Goal: Obtain resource: Obtain resource

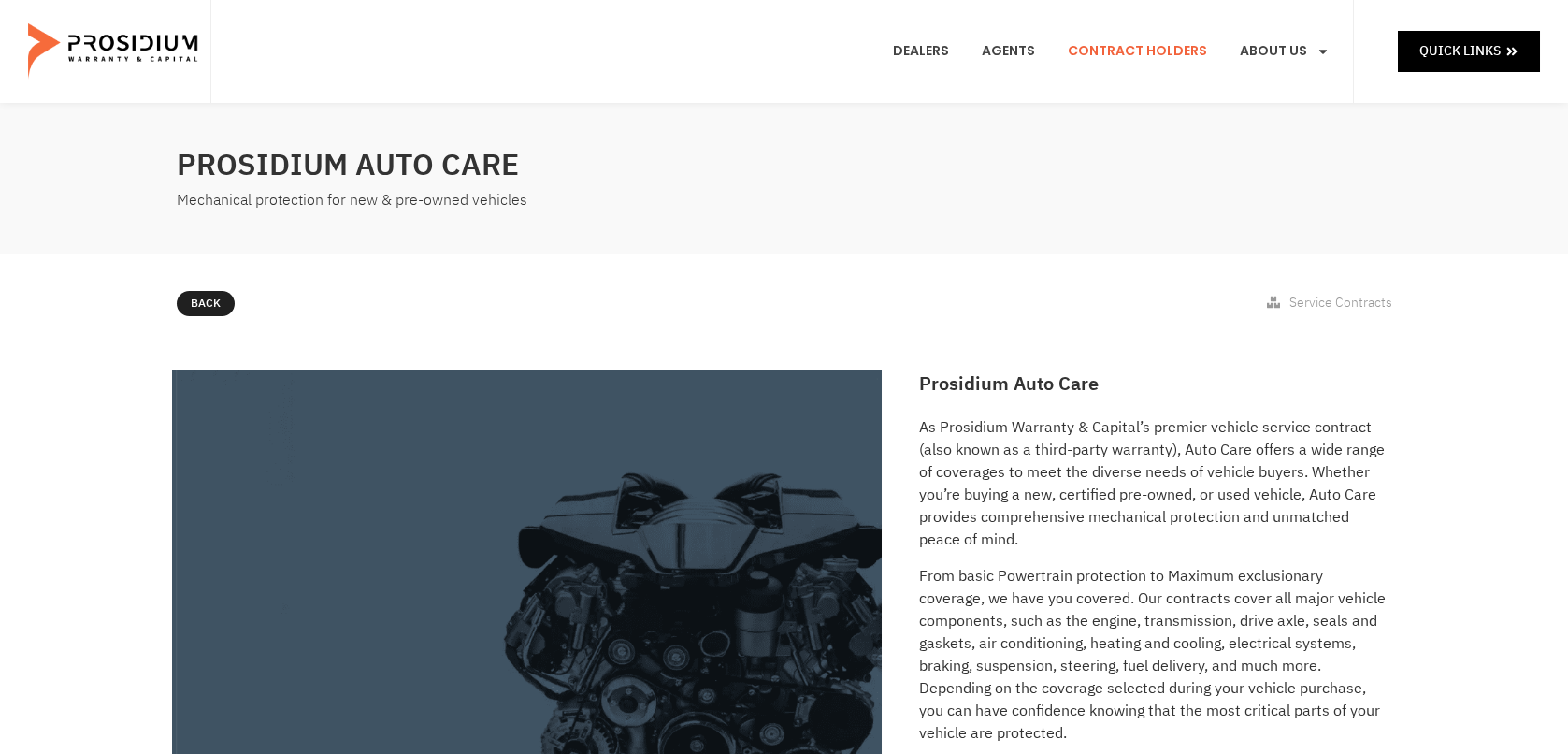
click at [1136, 47] on link "Contract Holders" at bounding box center [1137, 52] width 167 height 69
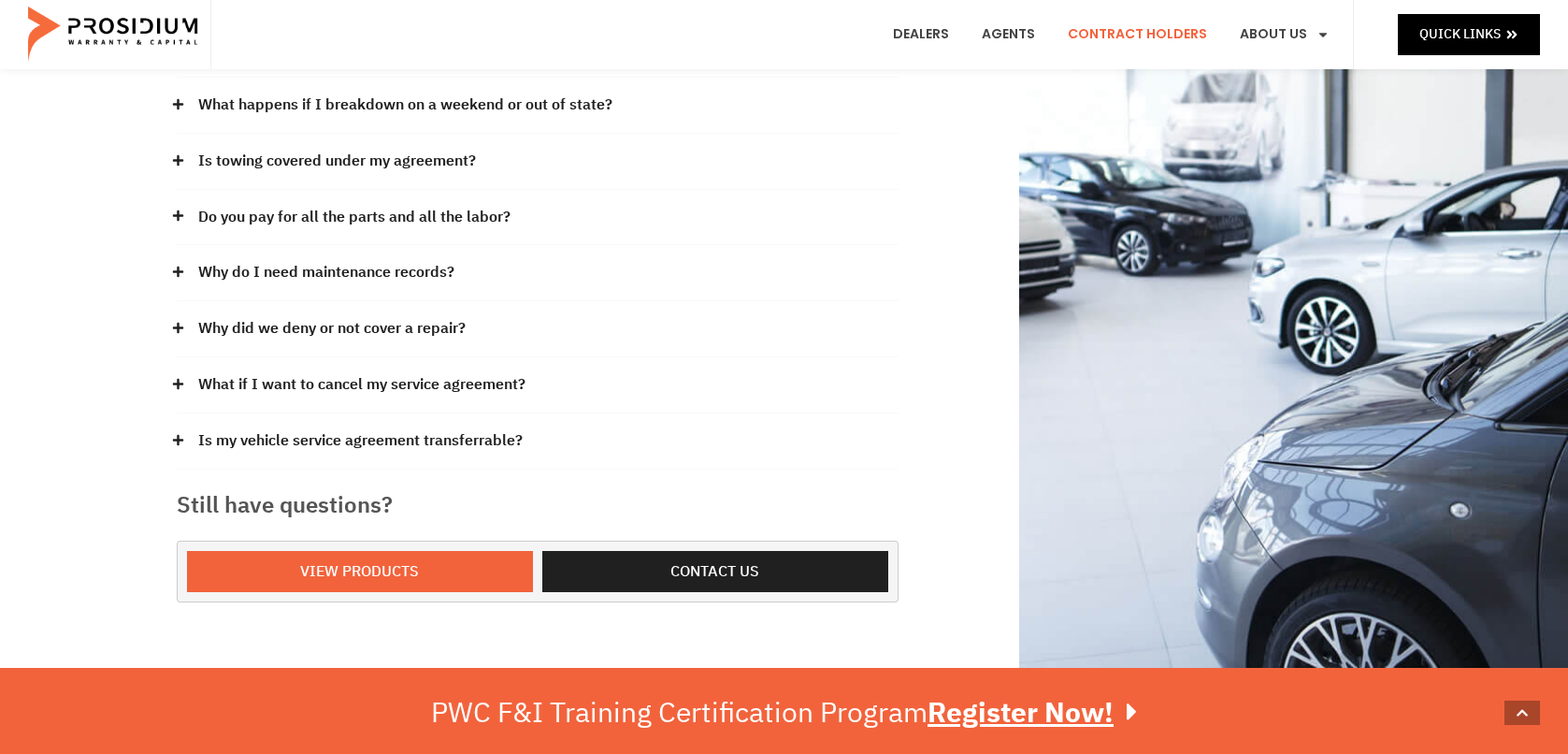
scroll to position [468, 0]
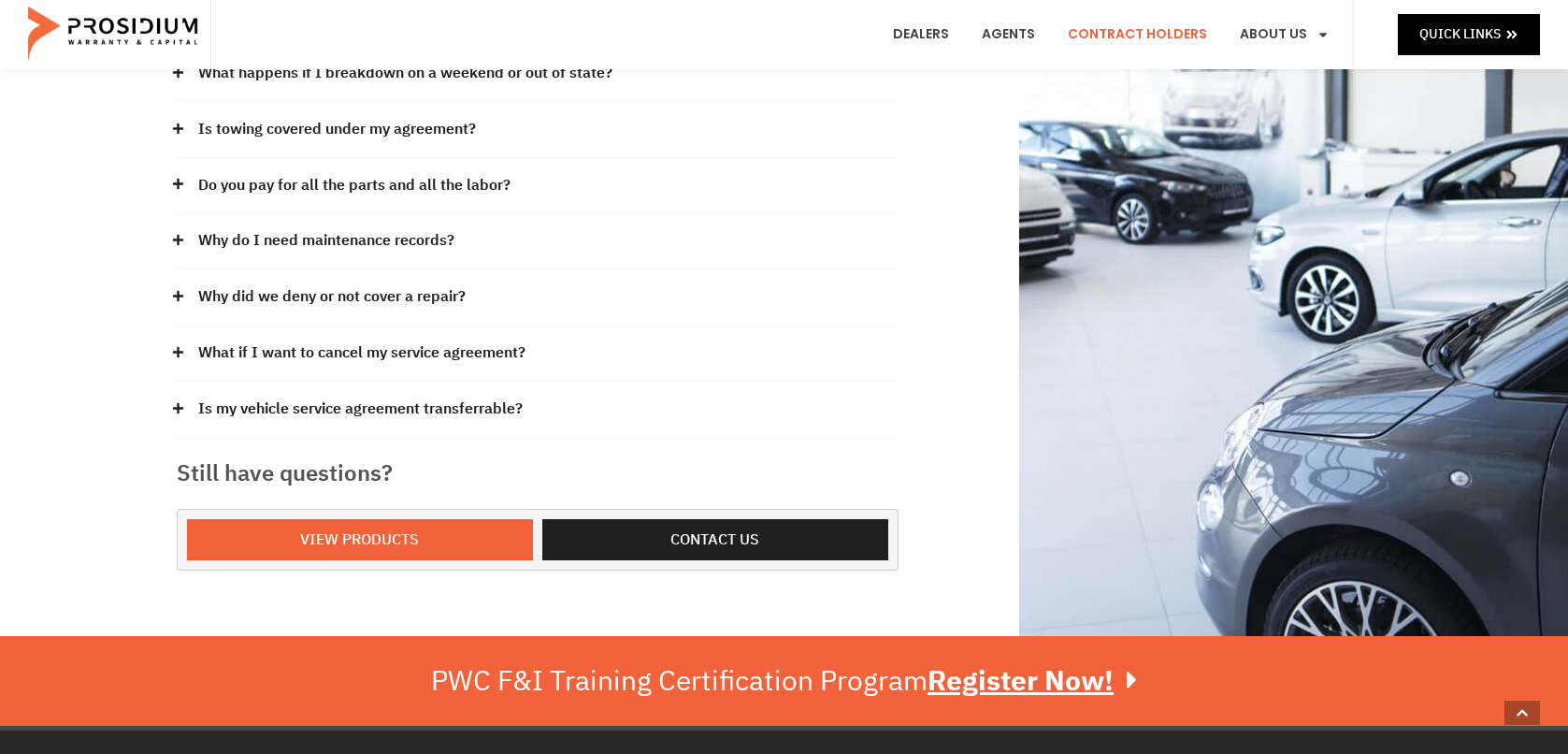
click at [177, 346] on icon at bounding box center [177, 351] width 10 height 10
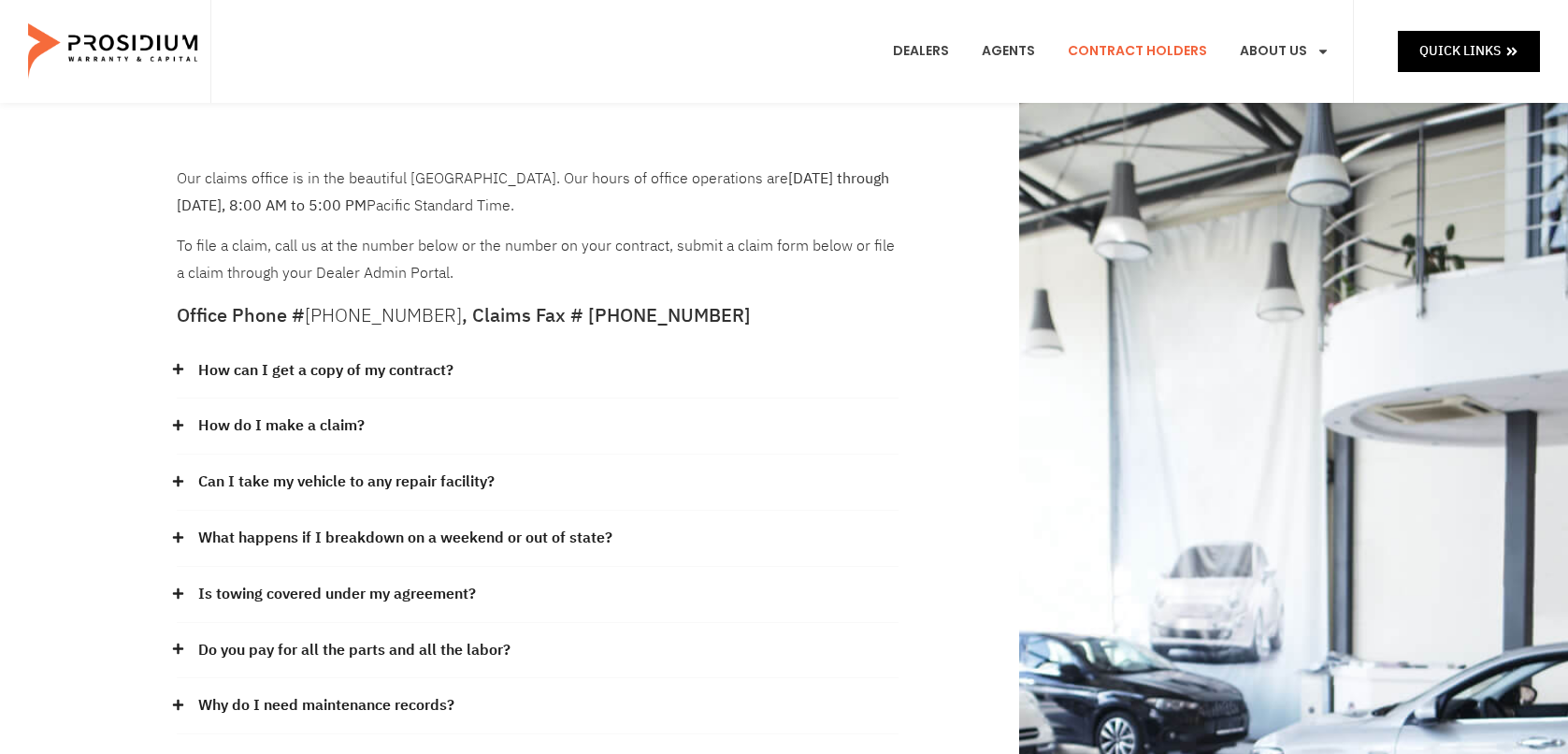
scroll to position [0, 0]
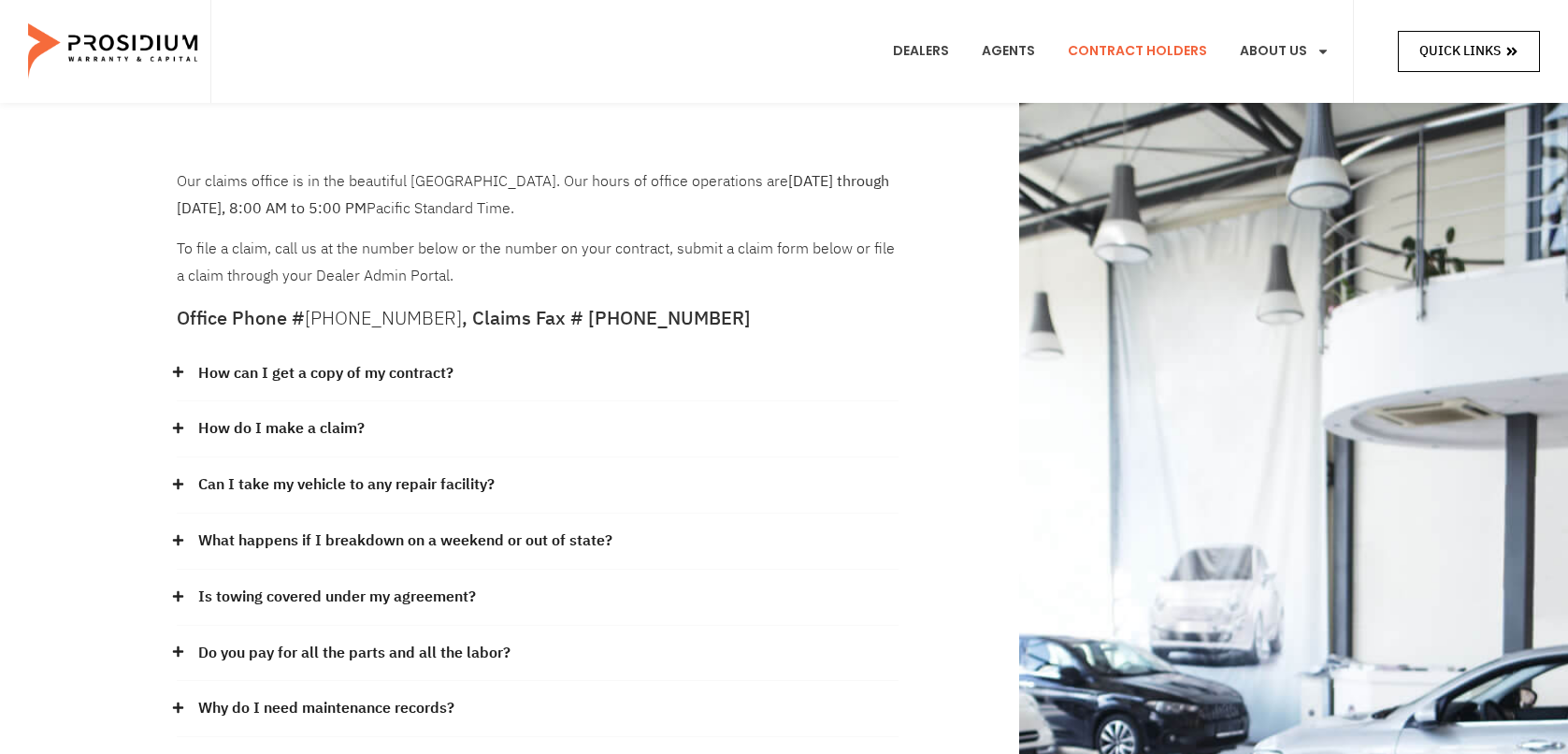
click at [1455, 49] on span "Quick Links" at bounding box center [1459, 51] width 81 height 23
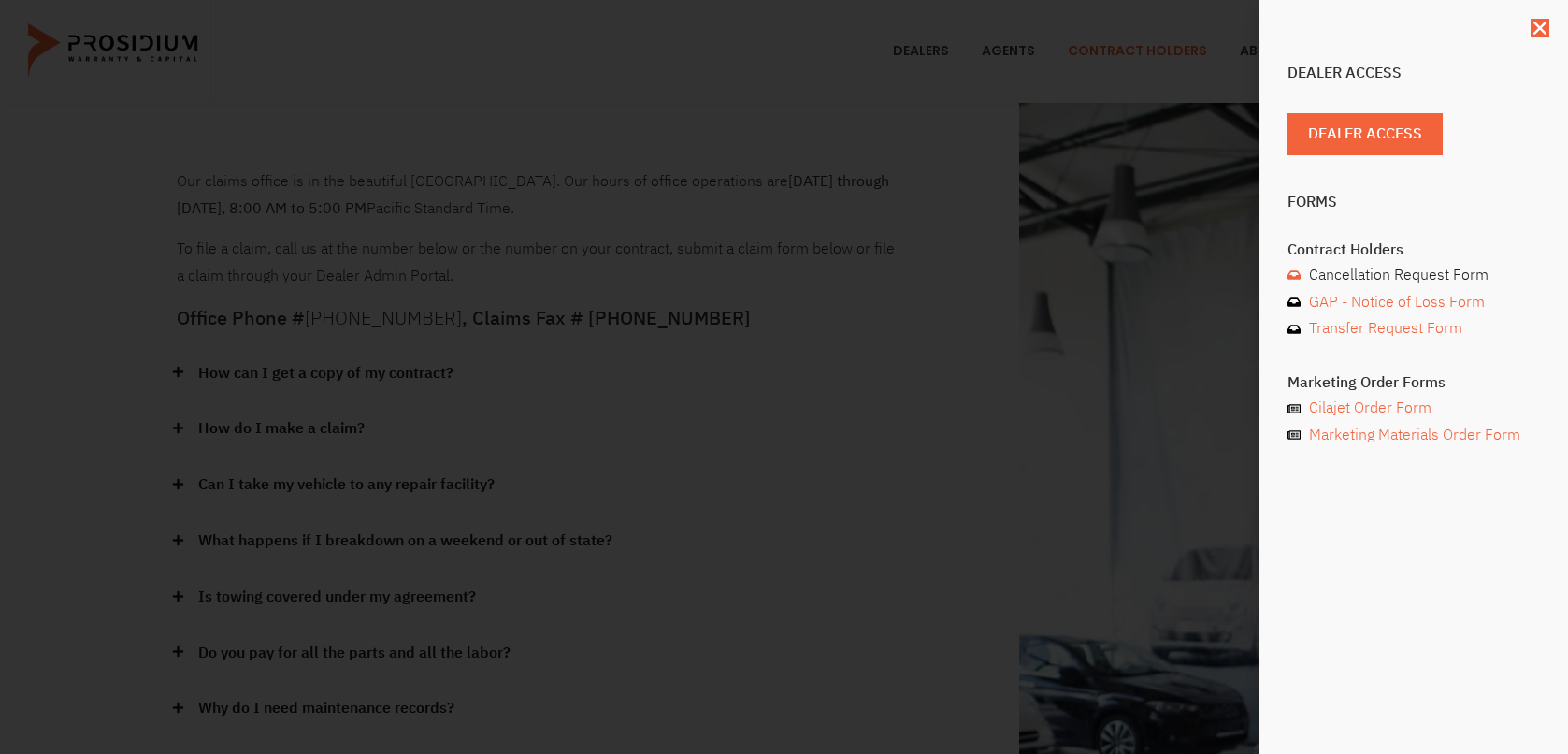
click at [1350, 276] on span "Cancellation Request Form" at bounding box center [1396, 275] width 184 height 27
